Goal: Task Accomplishment & Management: Use online tool/utility

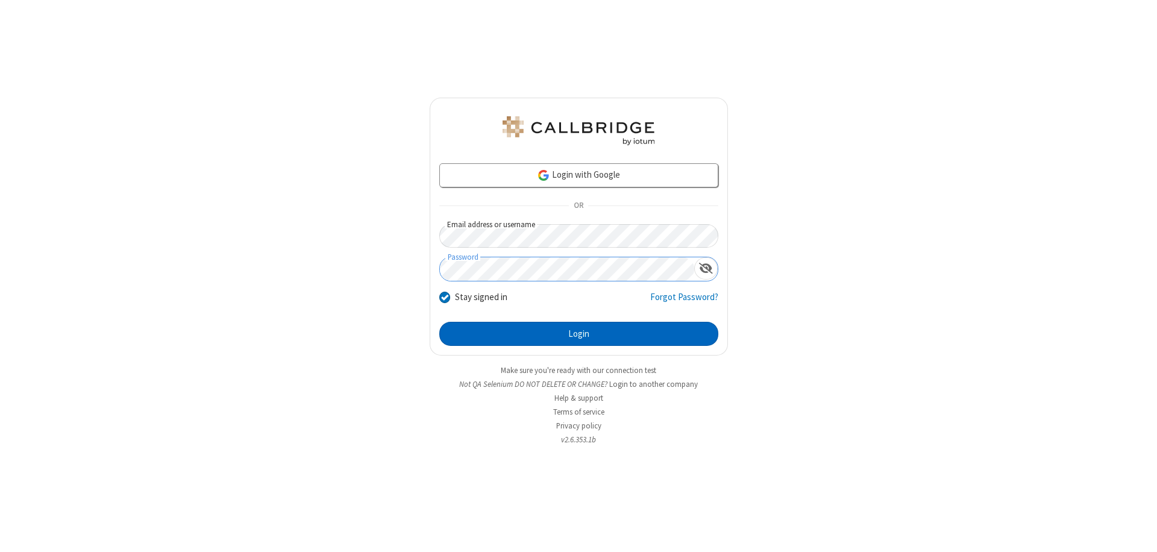
click at [579, 334] on button "Login" at bounding box center [578, 334] width 279 height 24
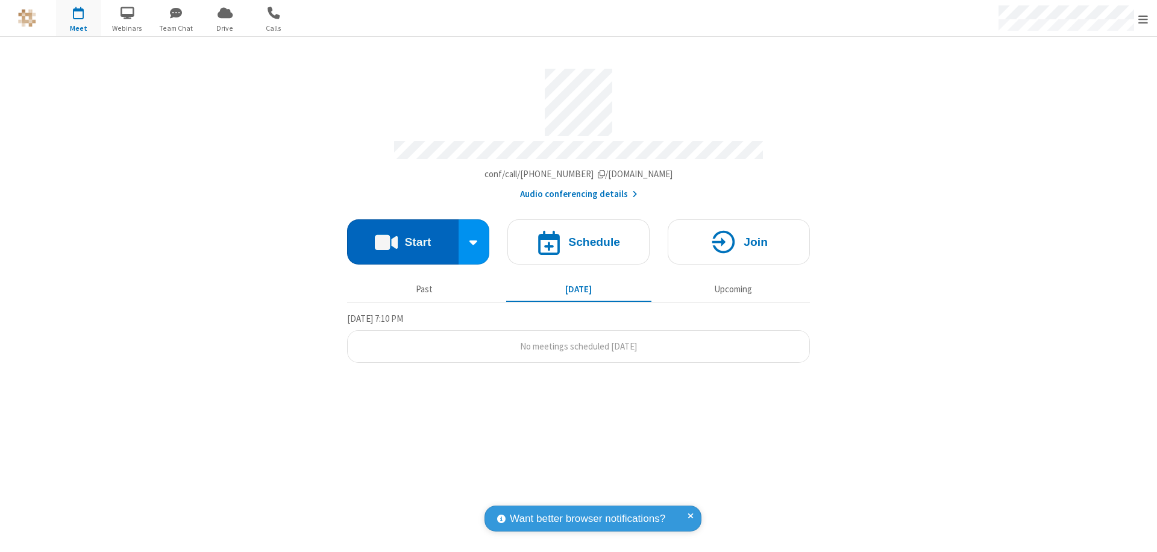
click at [403, 236] on button "Start" at bounding box center [402, 241] width 111 height 45
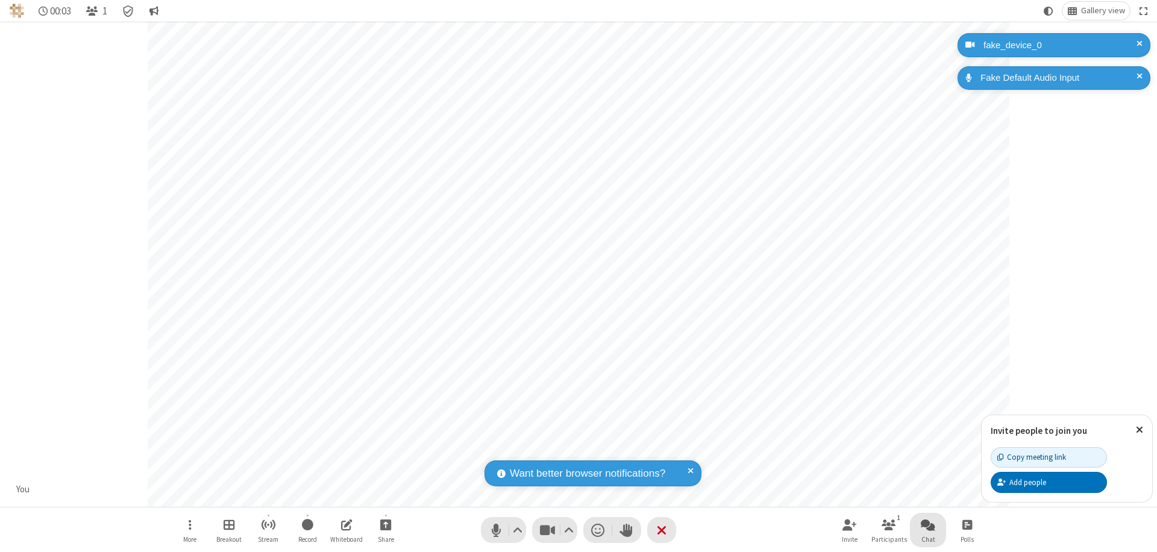
click at [928, 524] on span "Open chat" at bounding box center [928, 524] width 14 height 15
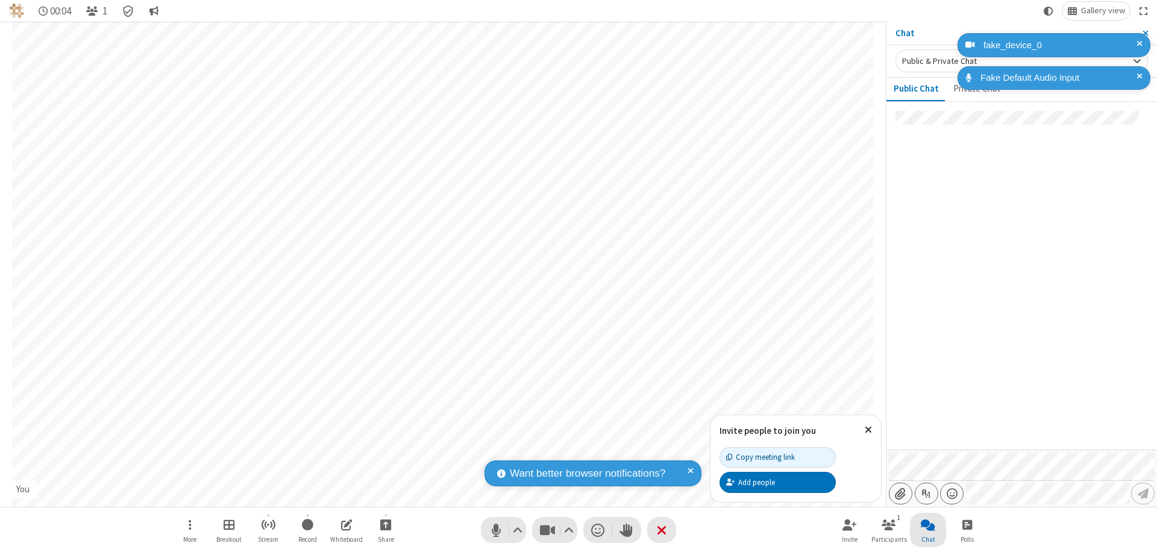
type input "C:\fakepath\doc_test.docx"
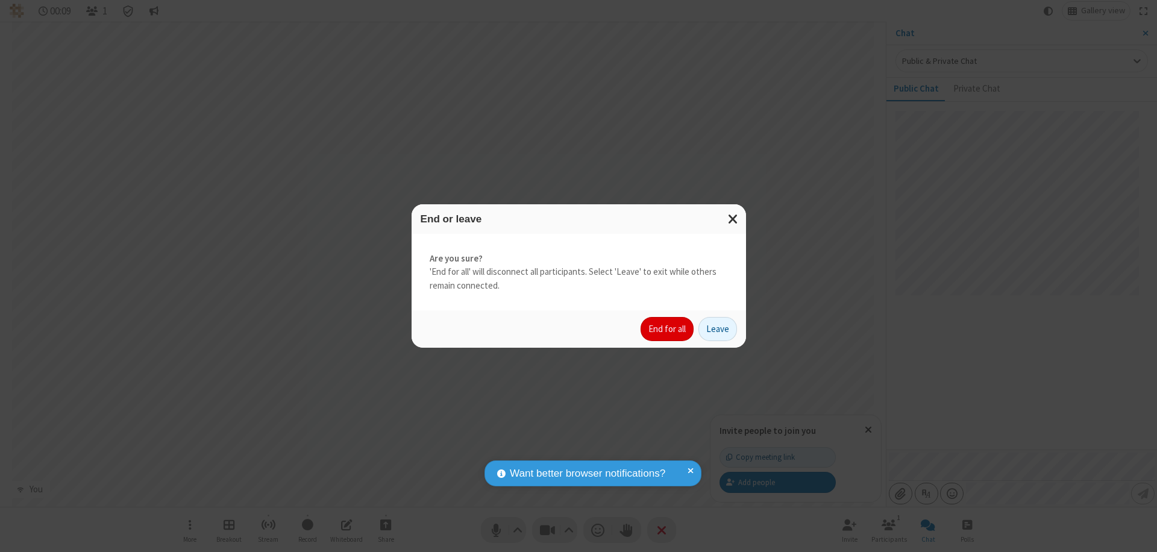
click at [668, 329] on button "End for all" at bounding box center [667, 329] width 53 height 24
